Goal: Transaction & Acquisition: Purchase product/service

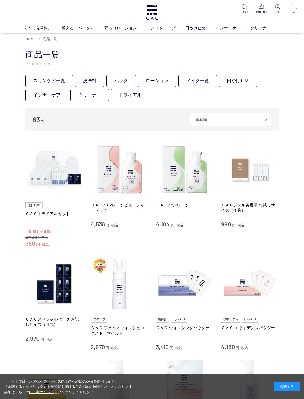
click at [49, 78] on link "スキンケア一覧" at bounding box center [49, 81] width 48 height 12
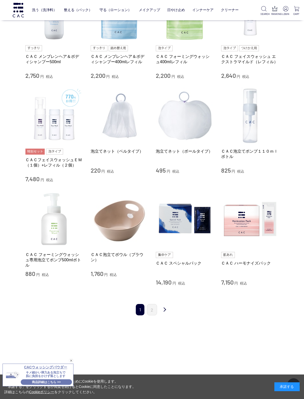
scroll to position [340, 0]
click at [155, 305] on link "2" at bounding box center [152, 310] width 10 height 11
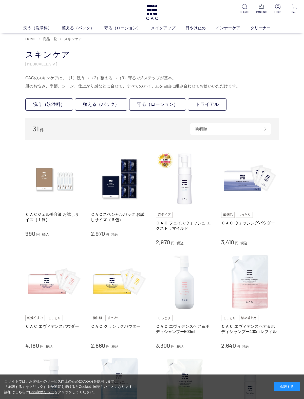
scroll to position [341, 0]
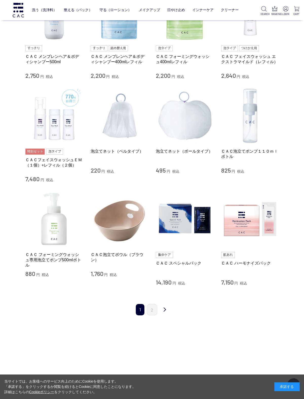
click at [122, 227] on img at bounding box center [120, 220] width 58 height 58
